Goal: Task Accomplishment & Management: Use online tool/utility

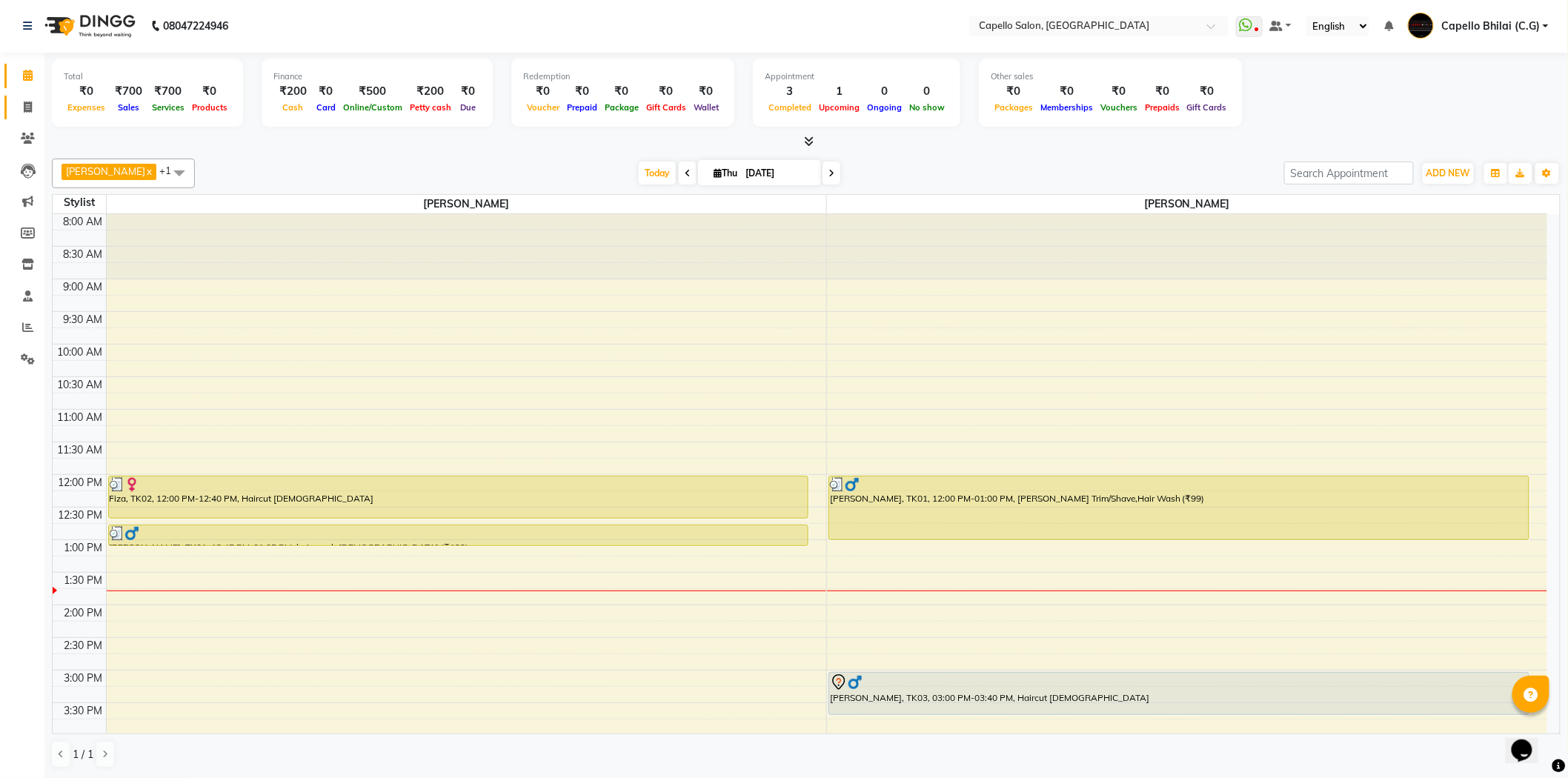
click at [27, 112] on icon at bounding box center [27, 107] width 8 height 11
select select "809"
select select "service"
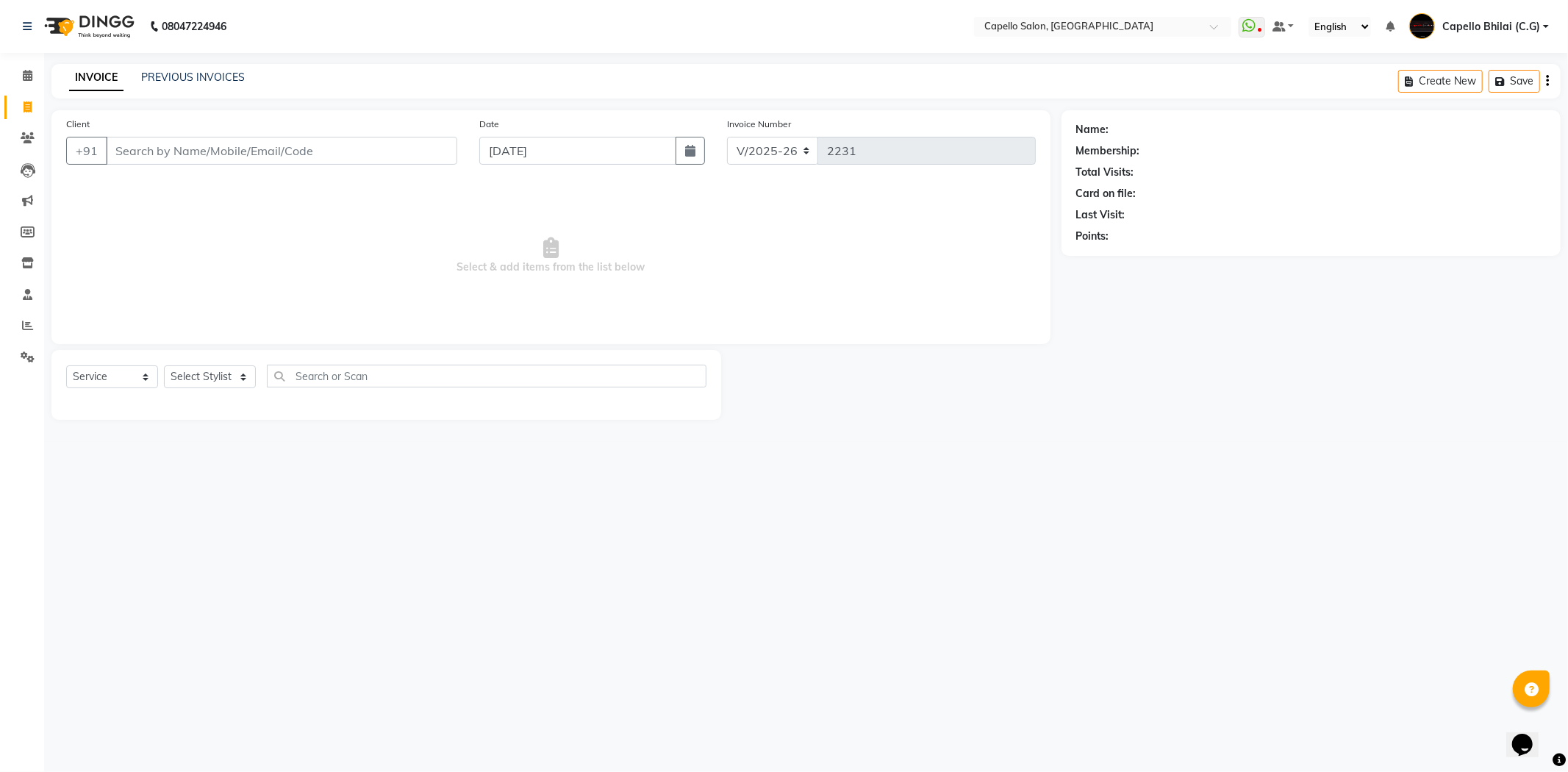
click at [283, 150] on input "Client" at bounding box center [281, 150] width 352 height 28
type input "6263958538"
click at [600, 288] on span "Select & add items from the list below" at bounding box center [550, 260] width 969 height 147
click at [222, 387] on select "Select Stylist ADMIN [PERSON_NAME] [PERSON_NAME] [PERSON_NAME] Bhilai (C.G) [PE…" at bounding box center [210, 382] width 92 height 22
select select "21871"
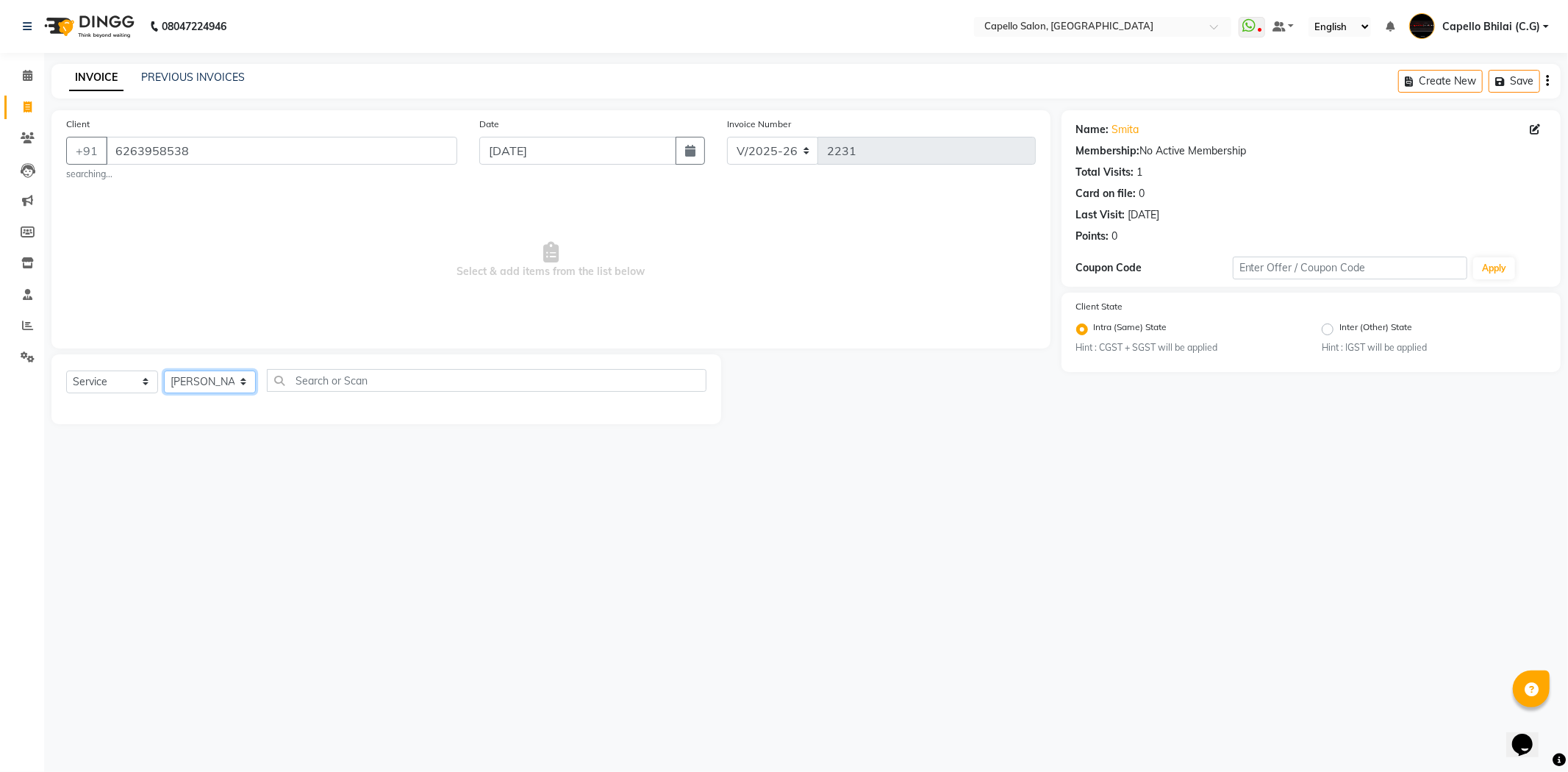
click at [164, 371] on select "Select Stylist ADMIN [PERSON_NAME] [PERSON_NAME] [PERSON_NAME] Bhilai (C.G) [PE…" at bounding box center [210, 382] width 92 height 22
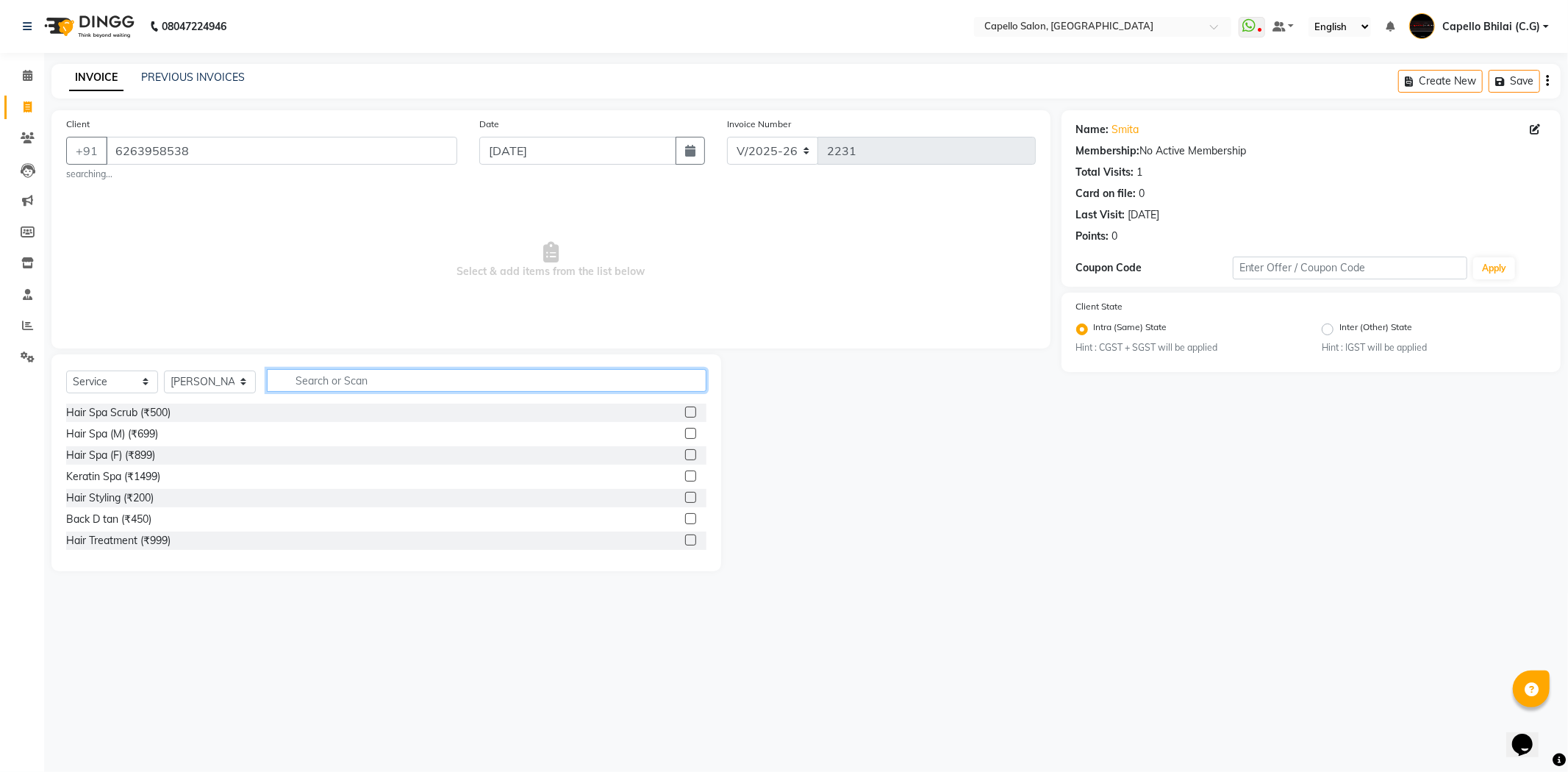
click at [364, 378] on input "text" at bounding box center [486, 380] width 440 height 22
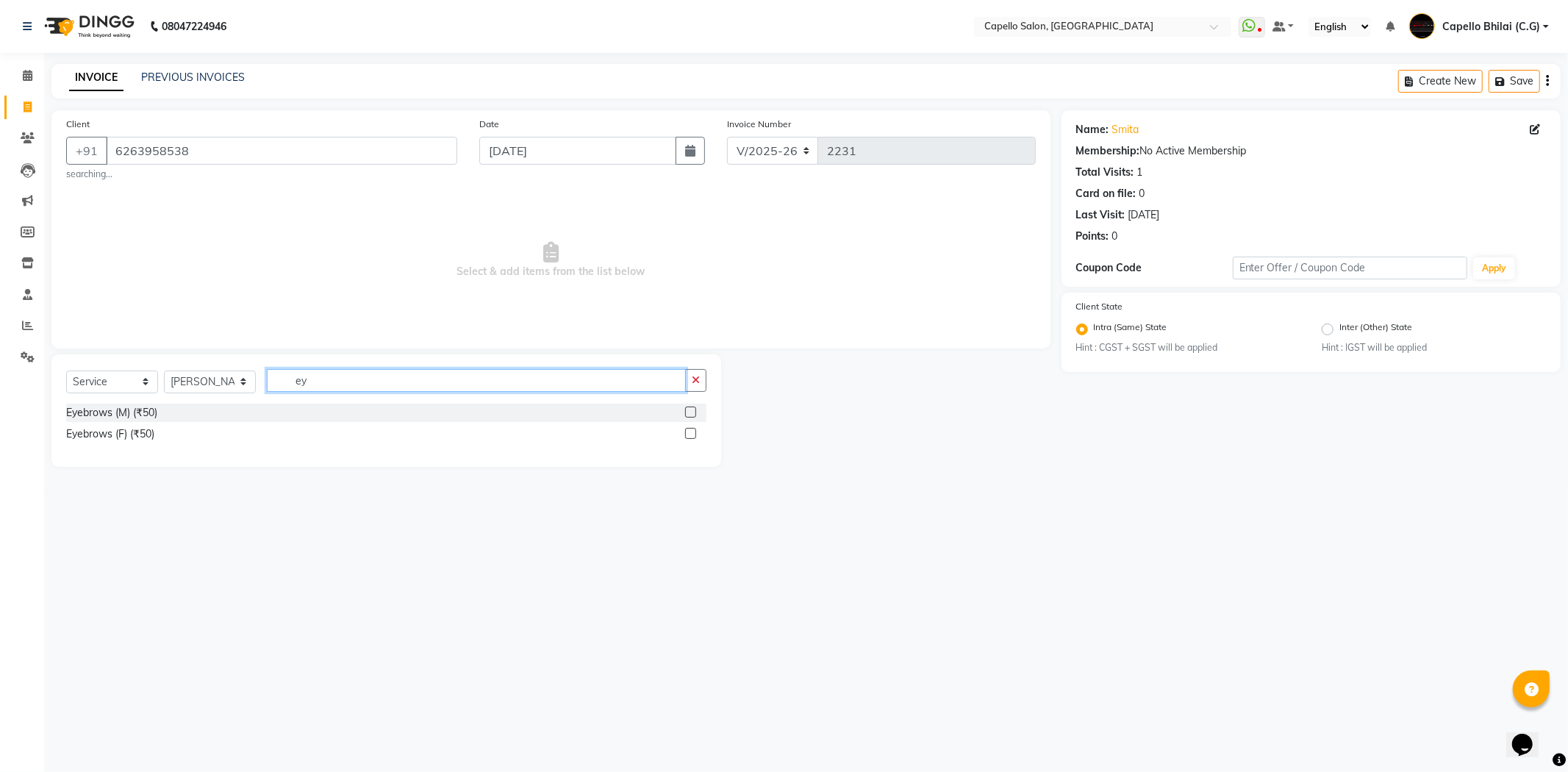
type input "ey"
click at [92, 439] on div "Eyebrows (F) (₹50)" at bounding box center [110, 434] width 89 height 15
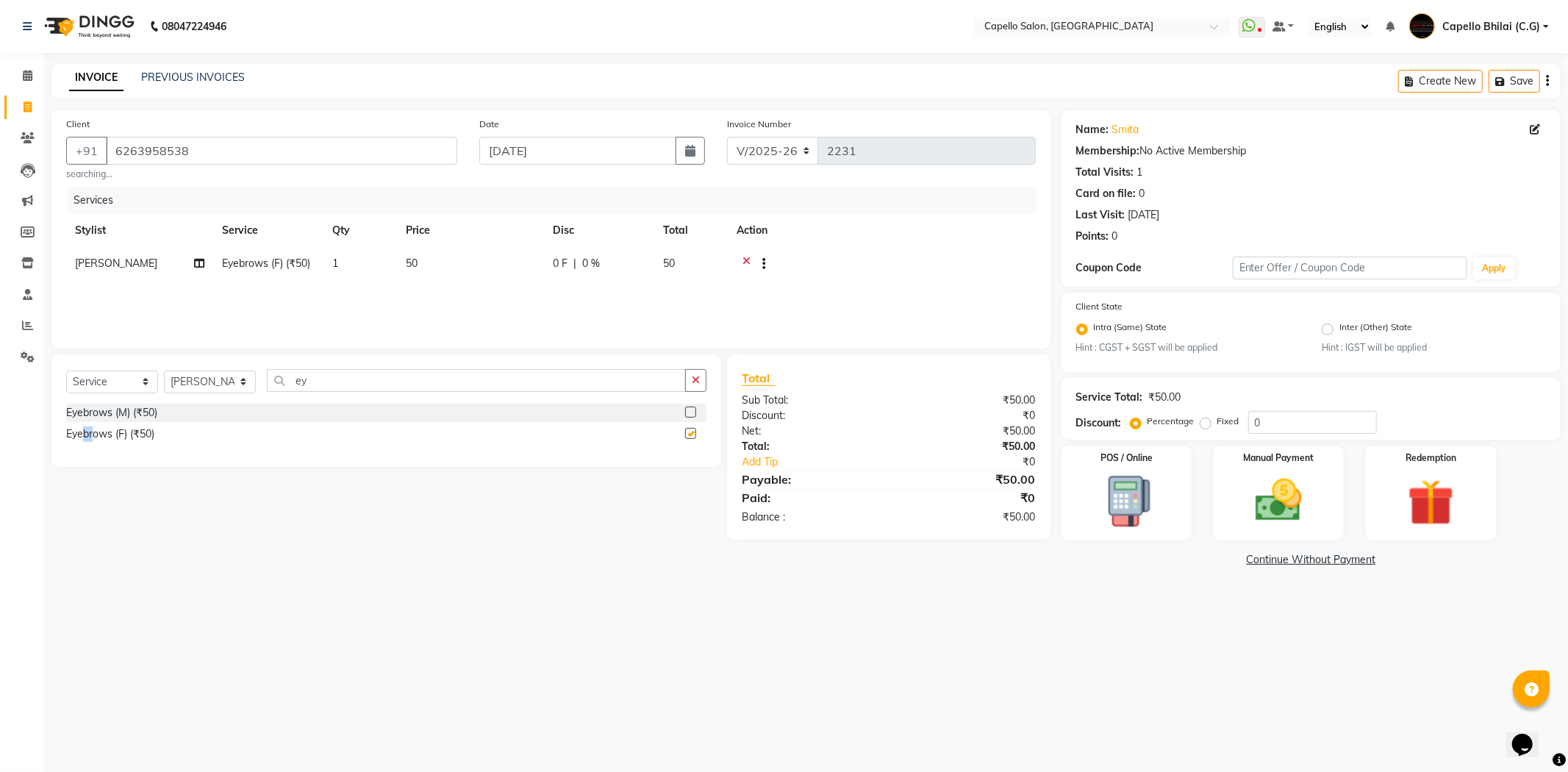
checkbox input "false"
drag, startPoint x: 335, startPoint y: 378, endPoint x: 188, endPoint y: 405, distance: 149.5
click at [188, 405] on div "Select Service Product Membership Package Voucher Prepaid Gift Card Select Styl…" at bounding box center [386, 410] width 670 height 113
type input "upp"
drag, startPoint x: 99, startPoint y: 419, endPoint x: 261, endPoint y: 407, distance: 162.4
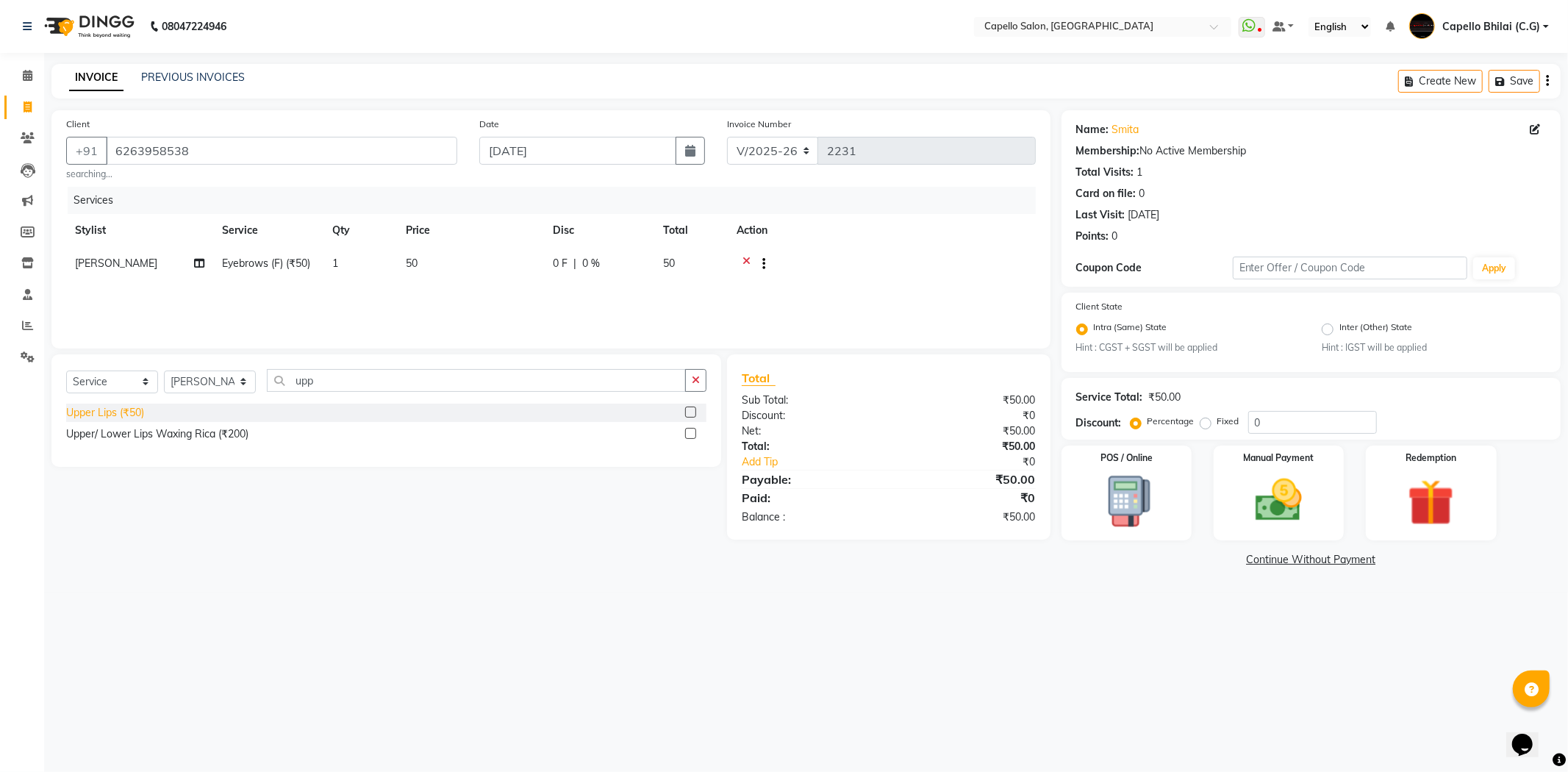
click at [100, 419] on div "Upper Lips (₹50)" at bounding box center [105, 413] width 78 height 15
checkbox input "false"
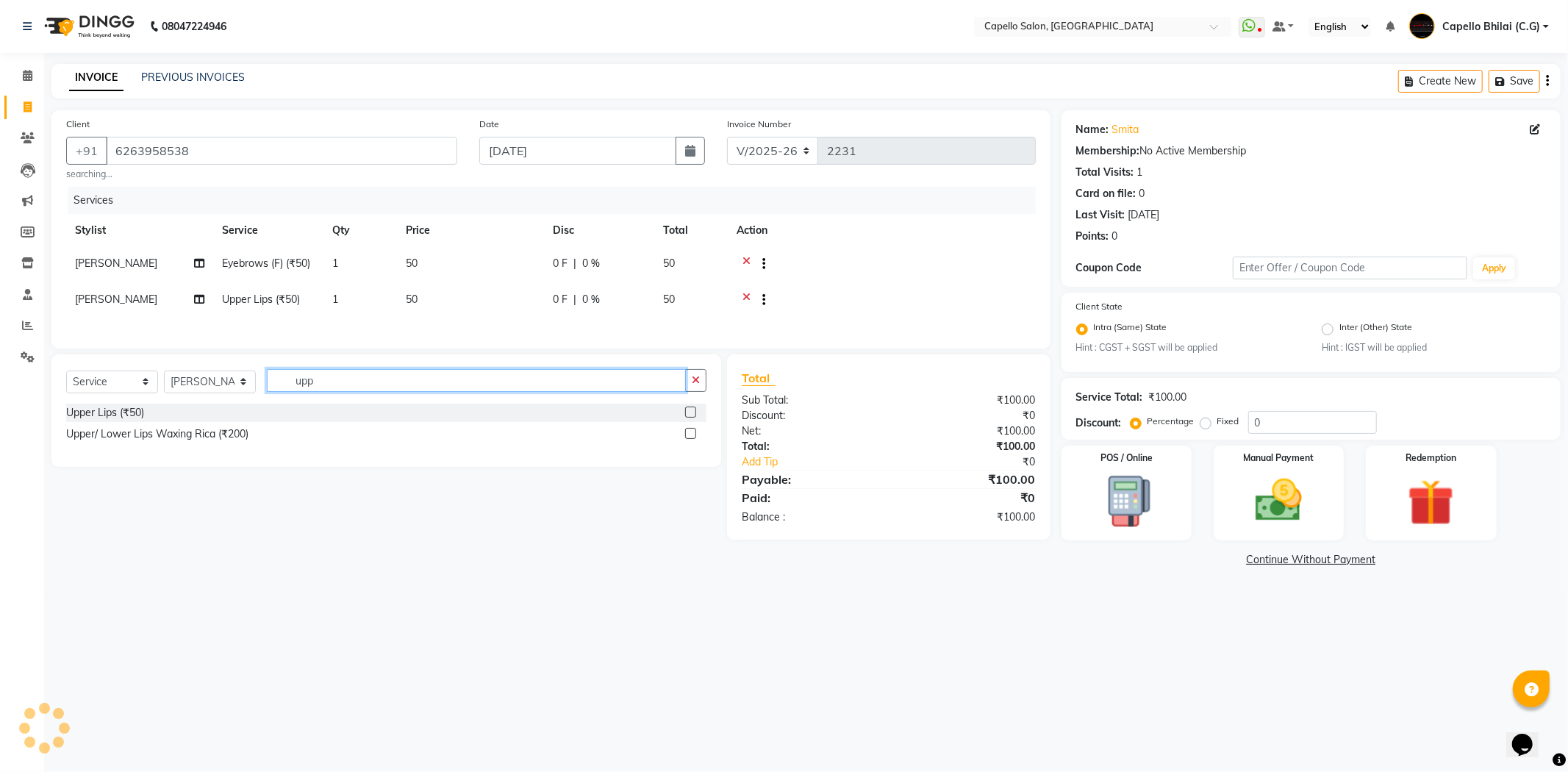
drag, startPoint x: 182, startPoint y: 417, endPoint x: 167, endPoint y: 418, distance: 15.0
click at [169, 403] on div "Select Service Product Membership Package Voucher Prepaid Gift Card Select Styl…" at bounding box center [386, 386] width 640 height 34
type input "chi"
click at [104, 420] on div "chin (₹50)" at bounding box center [89, 413] width 46 height 15
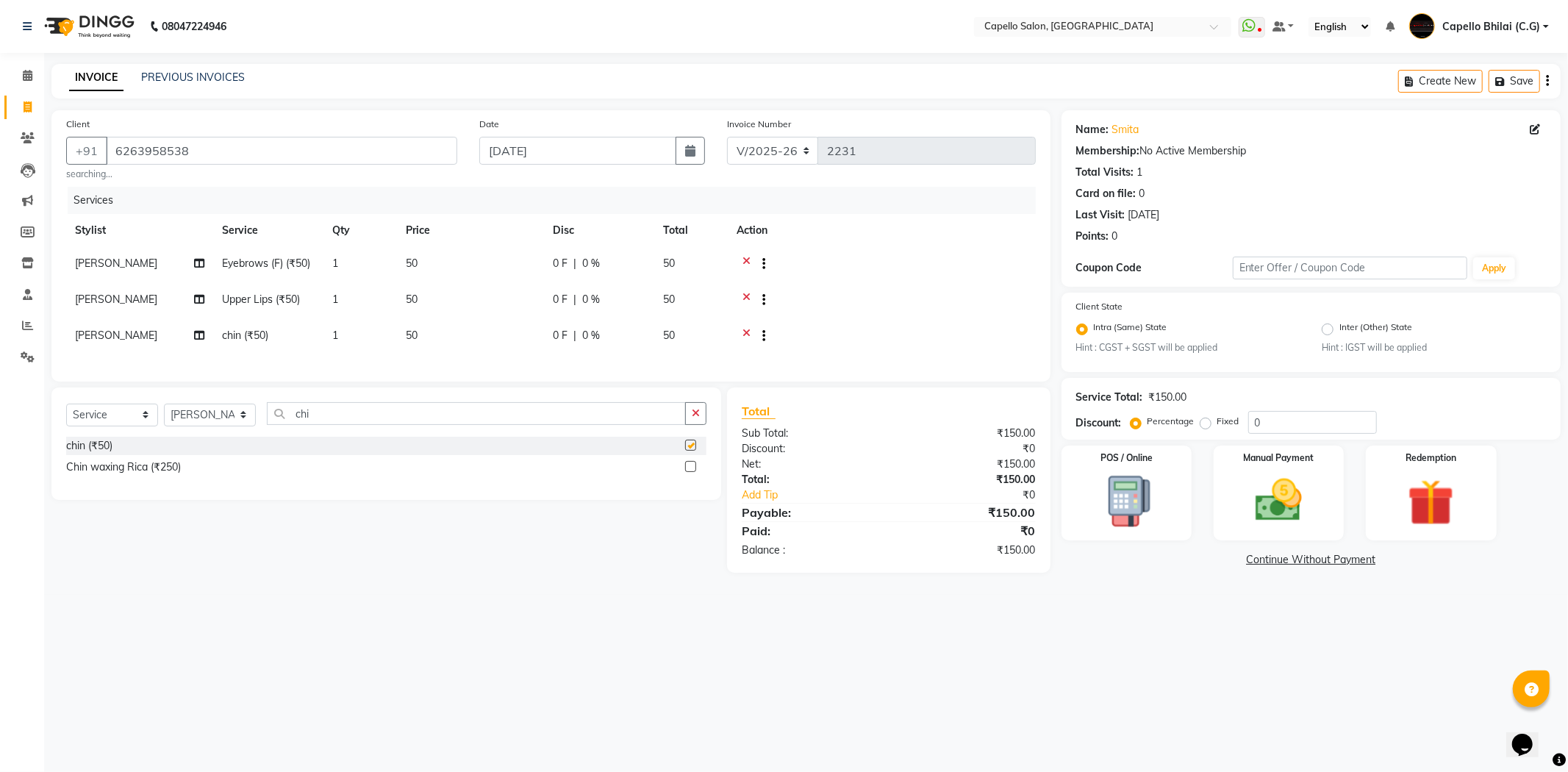
checkbox input "false"
click at [1277, 512] on img at bounding box center [1278, 500] width 78 height 56
click at [1303, 557] on span "CASH" at bounding box center [1298, 561] width 32 height 17
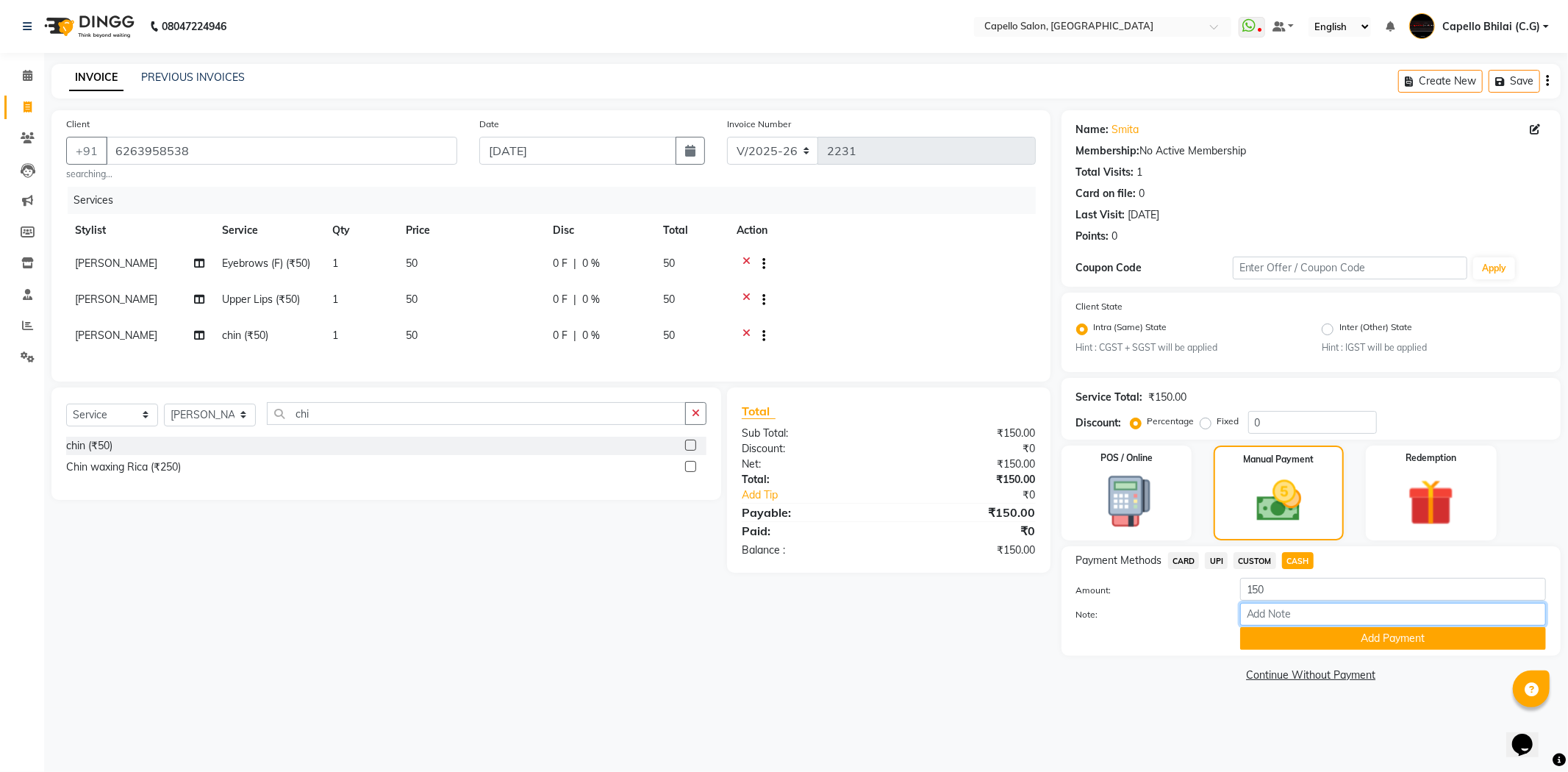
drag, startPoint x: 1297, startPoint y: 625, endPoint x: 1273, endPoint y: 674, distance: 54.6
click at [1297, 626] on div "Note:" at bounding box center [1312, 615] width 492 height 25
click at [1273, 641] on button "Add Payment" at bounding box center [1393, 638] width 306 height 22
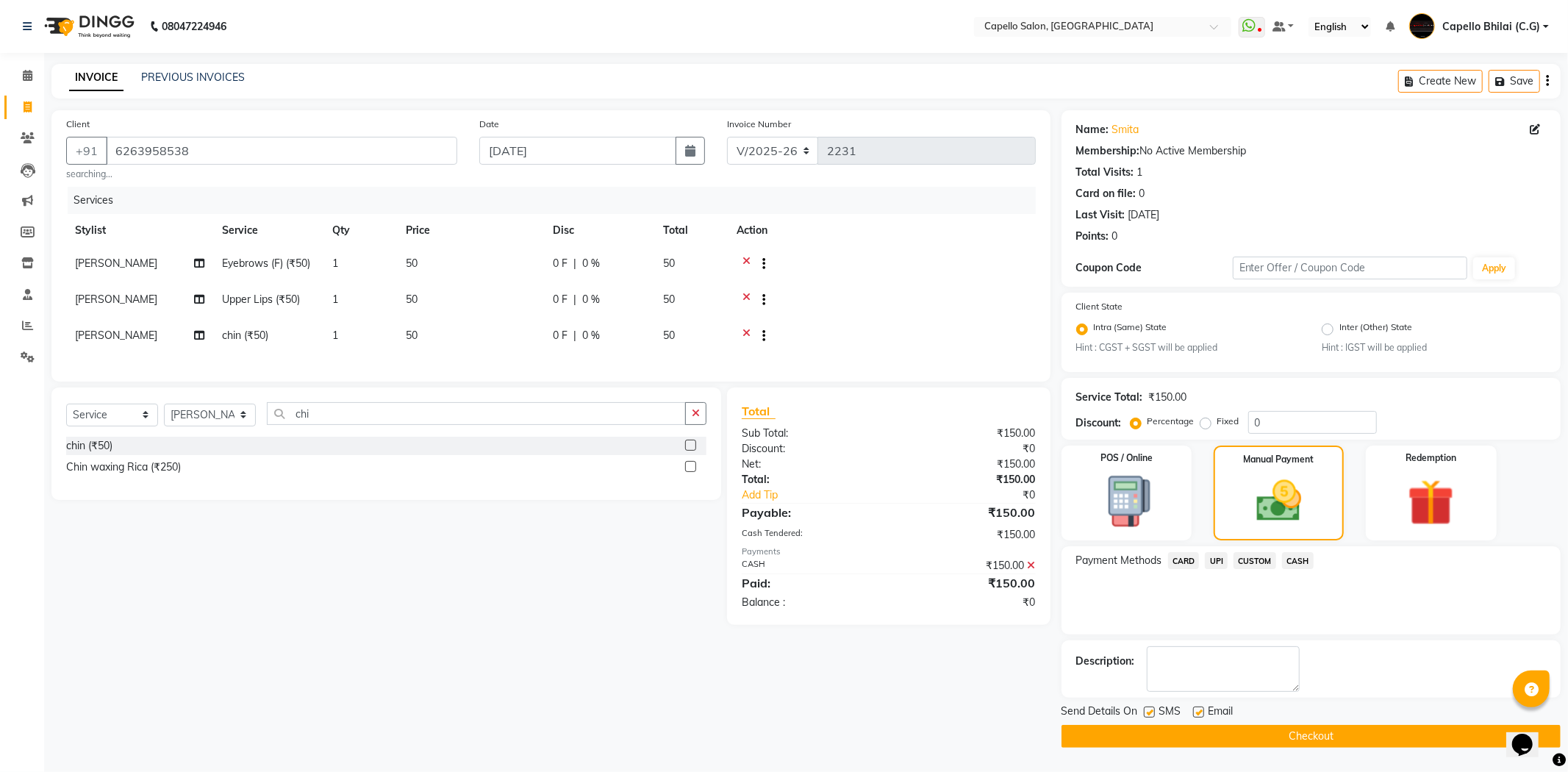
click at [1194, 738] on button "Checkout" at bounding box center [1311, 736] width 499 height 22
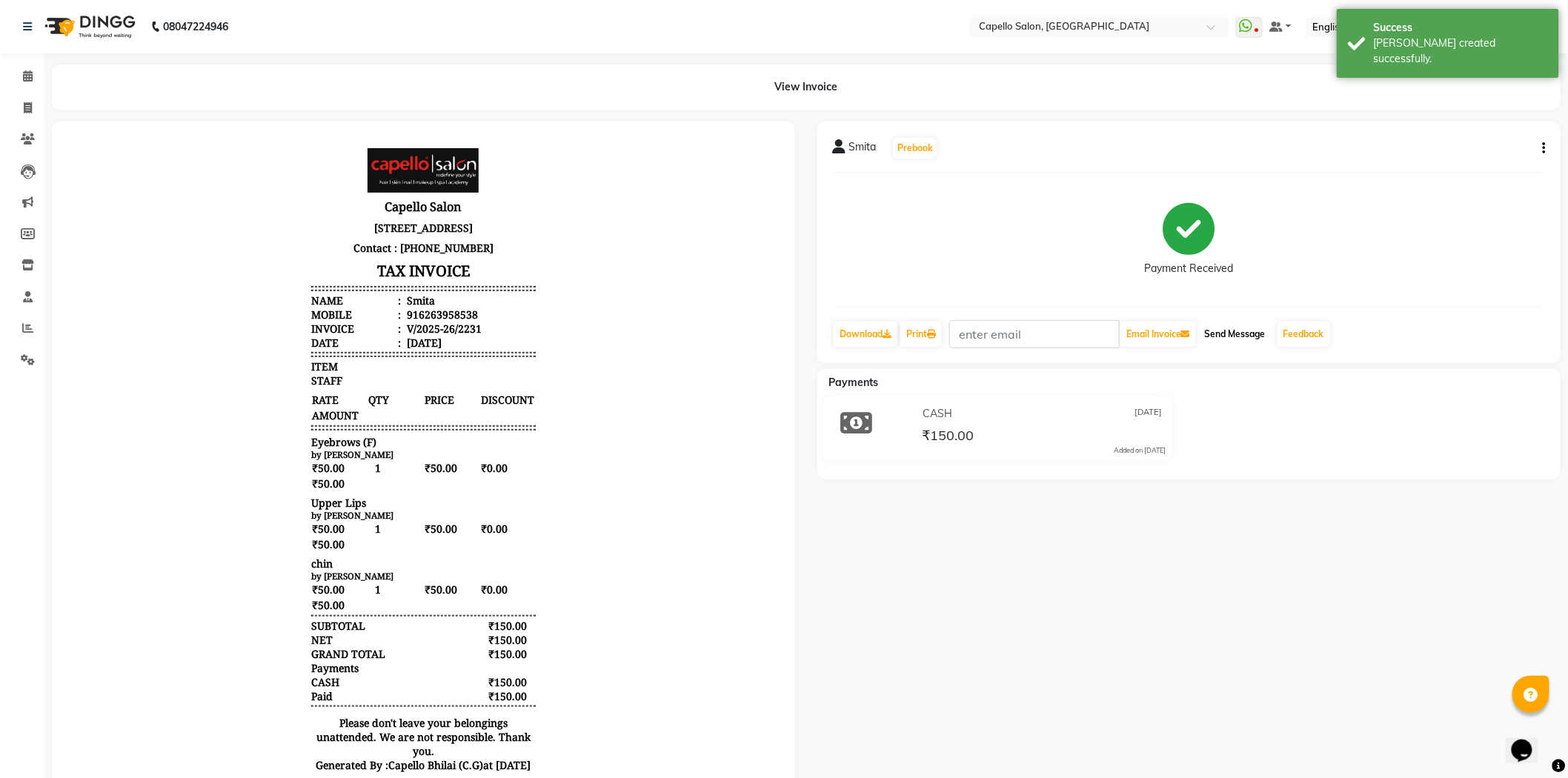
click at [1238, 334] on button "Send Message" at bounding box center [1235, 334] width 73 height 25
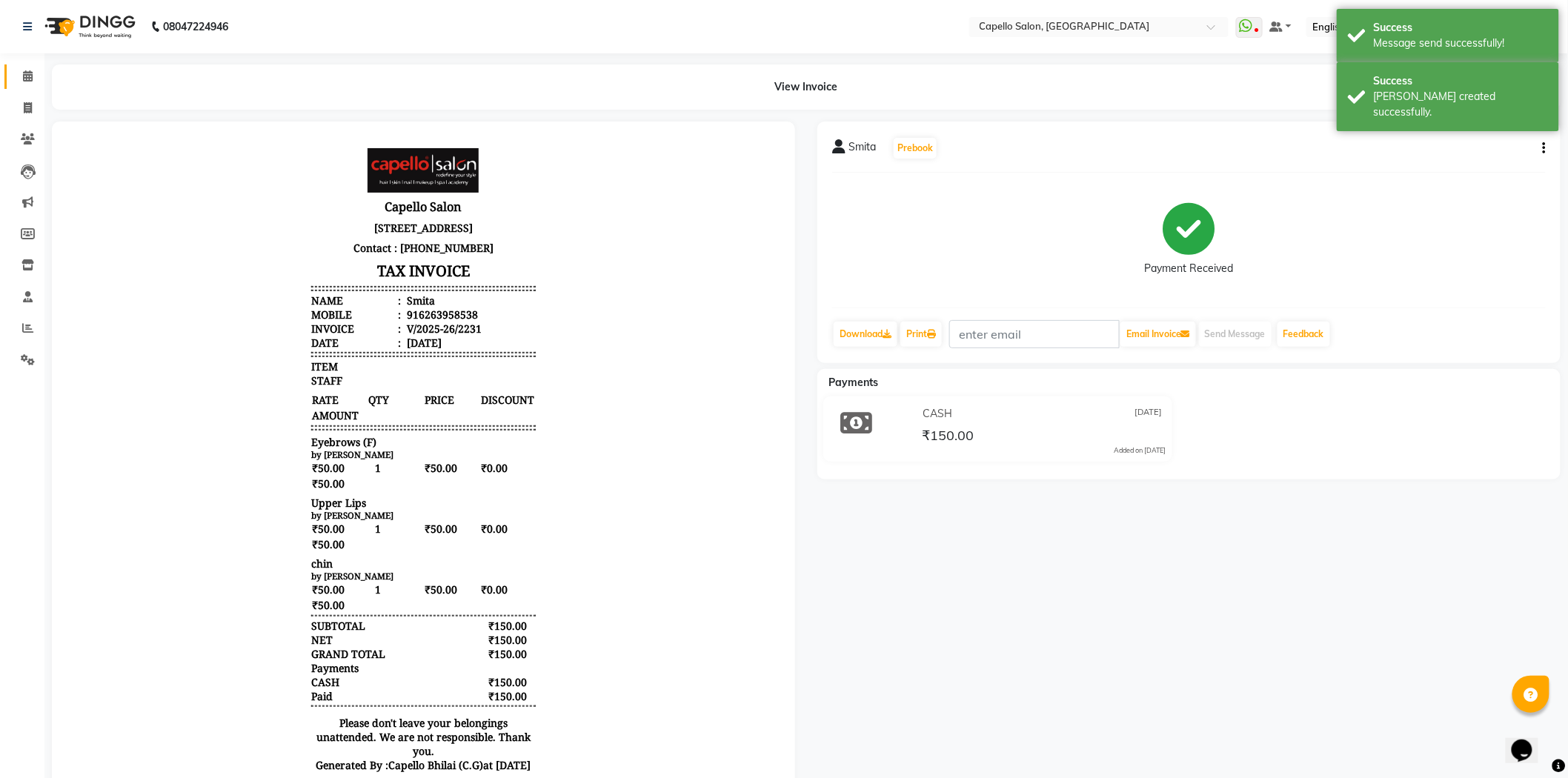
click at [32, 65] on link "Calendar" at bounding box center [22, 76] width 36 height 24
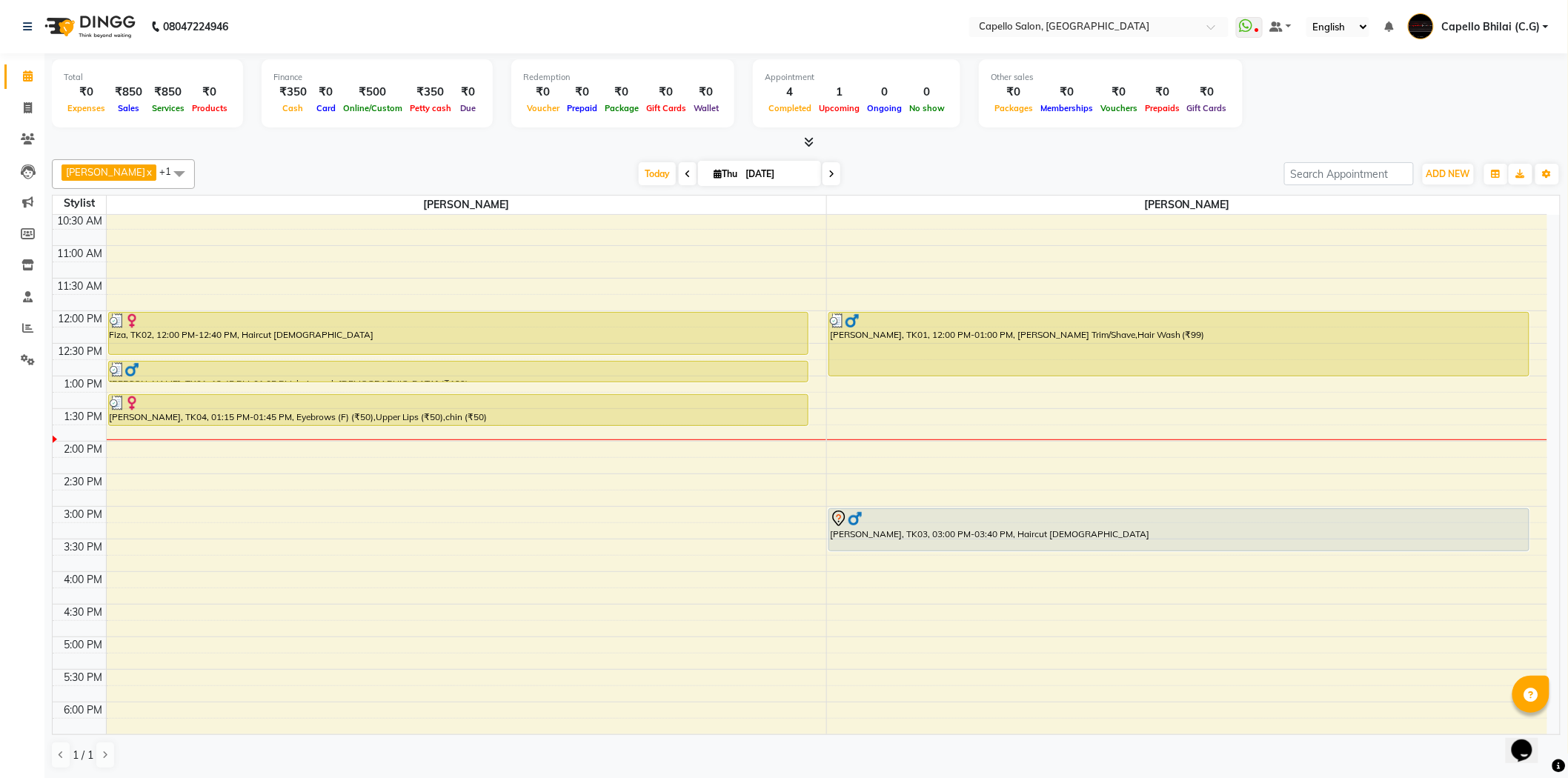
scroll to position [82, 0]
